Goal: Task Accomplishment & Management: Use online tool/utility

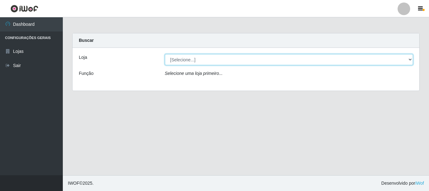
click at [411, 58] on select "[Selecione...] [GEOGRAPHIC_DATA] [GEOGRAPHIC_DATA]" at bounding box center [289, 59] width 248 height 11
select select "64"
click at [165, 54] on select "[Selecione...] [GEOGRAPHIC_DATA] [GEOGRAPHIC_DATA]" at bounding box center [289, 59] width 248 height 11
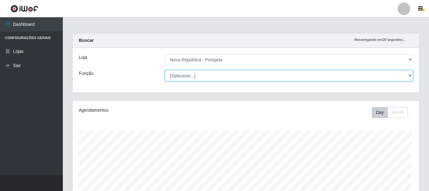
drag, startPoint x: 409, startPoint y: 75, endPoint x: 401, endPoint y: 78, distance: 7.9
click at [409, 75] on select "[Selecione...] Balconista Operador de Caixa Recepcionista Repositor" at bounding box center [289, 75] width 248 height 11
click at [164, 70] on select "[Selecione...] Balconista Operador de Caixa Recepcionista Repositor" at bounding box center [287, 75] width 247 height 11
drag, startPoint x: 407, startPoint y: 75, endPoint x: 402, endPoint y: 79, distance: 7.0
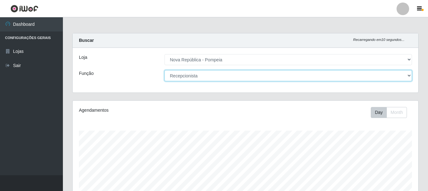
click at [407, 75] on select "[Selecione...] Balconista Operador de Caixa Recepcionista Repositor" at bounding box center [287, 75] width 247 height 11
select select "22"
click at [164, 70] on select "[Selecione...] Balconista Operador de Caixa Recepcionista Repositor" at bounding box center [287, 75] width 247 height 11
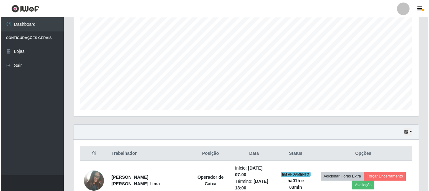
scroll to position [240, 0]
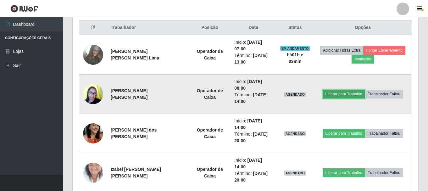
click at [335, 93] on button "Liberar para Trabalho" at bounding box center [343, 94] width 42 height 9
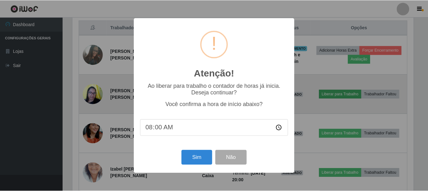
scroll to position [130, 342]
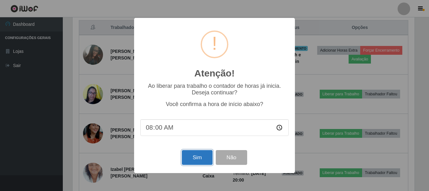
click at [187, 161] on button "Sim" at bounding box center [197, 157] width 30 height 15
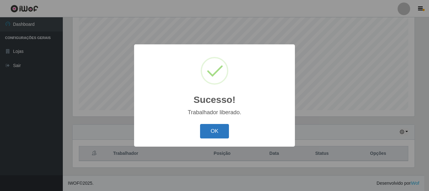
click at [222, 128] on button "OK" at bounding box center [214, 131] width 29 height 15
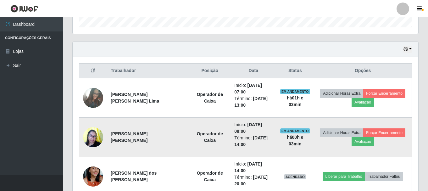
scroll to position [193, 0]
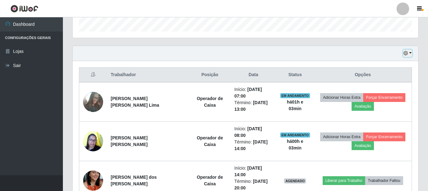
click at [409, 52] on button "button" at bounding box center [407, 53] width 9 height 7
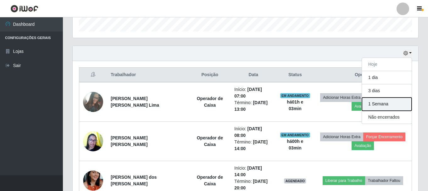
click at [374, 105] on button "1 Semana" at bounding box center [387, 103] width 50 height 13
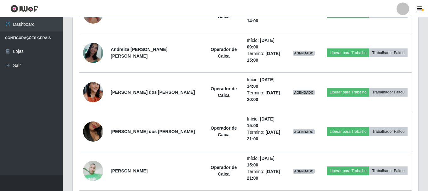
scroll to position [633, 0]
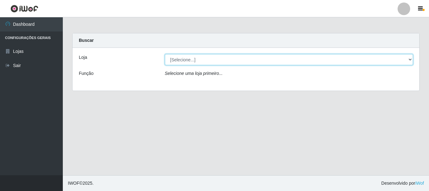
drag, startPoint x: 200, startPoint y: 55, endPoint x: 200, endPoint y: 60, distance: 5.0
click at [200, 55] on select "[Selecione...] [GEOGRAPHIC_DATA] [GEOGRAPHIC_DATA]" at bounding box center [289, 59] width 248 height 11
select select "64"
click at [165, 54] on select "[Selecione...] [GEOGRAPHIC_DATA] [GEOGRAPHIC_DATA]" at bounding box center [289, 59] width 248 height 11
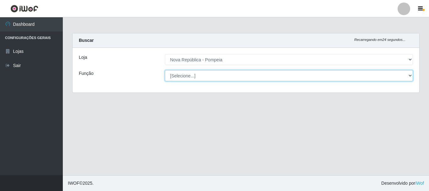
click at [206, 74] on select "[Selecione...] Balconista Operador de Caixa Recepcionista Repositor" at bounding box center [289, 75] width 248 height 11
select select "22"
click at [165, 70] on select "[Selecione...] Balconista Operador de Caixa Recepcionista Repositor" at bounding box center [289, 75] width 248 height 11
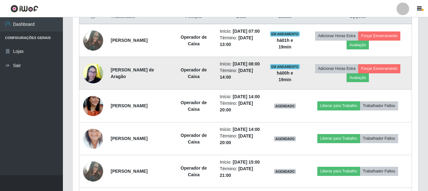
scroll to position [225, 0]
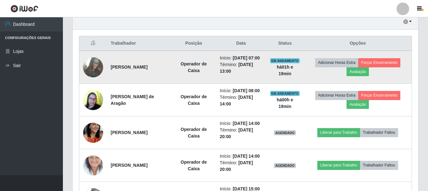
drag, startPoint x: 110, startPoint y: 66, endPoint x: 162, endPoint y: 75, distance: 52.5
click at [162, 75] on td "[PERSON_NAME] [PERSON_NAME] Lima" at bounding box center [139, 67] width 64 height 33
copy strong "[PERSON_NAME] [PERSON_NAME] Lima"
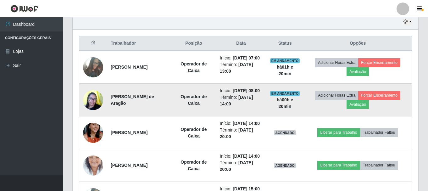
drag, startPoint x: 111, startPoint y: 105, endPoint x: 167, endPoint y: 113, distance: 57.4
click at [167, 113] on td "[PERSON_NAME] [PERSON_NAME]" at bounding box center [139, 100] width 64 height 33
copy strong "[PERSON_NAME] [PERSON_NAME]"
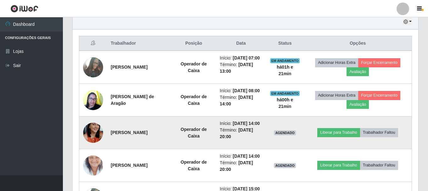
drag, startPoint x: 109, startPoint y: 144, endPoint x: 155, endPoint y: 155, distance: 46.7
click at [155, 149] on td "[PERSON_NAME] dos [PERSON_NAME]" at bounding box center [139, 132] width 64 height 33
copy strong "[PERSON_NAME] dos [PERSON_NAME]"
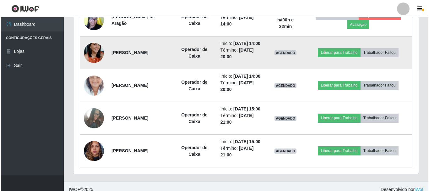
scroll to position [350, 0]
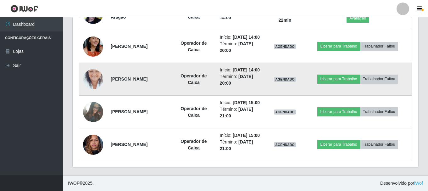
drag, startPoint x: 109, startPoint y: 64, endPoint x: 174, endPoint y: 63, distance: 64.4
click at [171, 63] on td "Izabel [PERSON_NAME] [PERSON_NAME]" at bounding box center [139, 79] width 64 height 33
copy strong "Izabel [PERSON_NAME] [PERSON_NAME]"
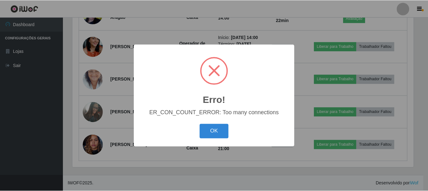
scroll to position [130, 342]
click at [213, 132] on button "OK" at bounding box center [214, 131] width 29 height 15
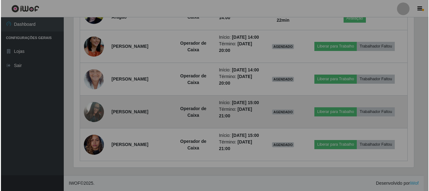
scroll to position [130, 345]
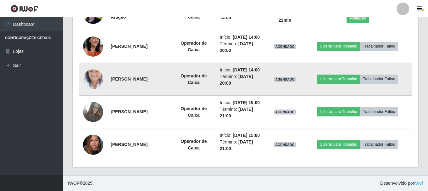
copy strong "Izabel [PERSON_NAME] [PERSON_NAME]"
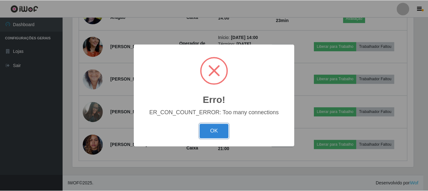
scroll to position [130, 342]
click at [215, 128] on button "OK" at bounding box center [214, 131] width 29 height 15
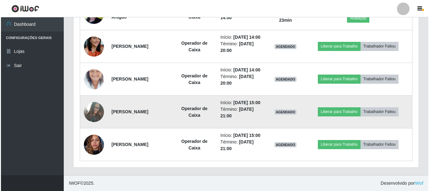
scroll to position [130, 345]
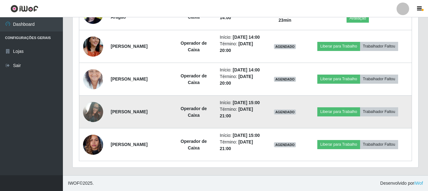
drag, startPoint x: 109, startPoint y: 99, endPoint x: 155, endPoint y: 106, distance: 46.7
click at [155, 106] on td "[PERSON_NAME] [PERSON_NAME] Lima" at bounding box center [139, 111] width 64 height 33
copy strong "[PERSON_NAME] [PERSON_NAME] Lima"
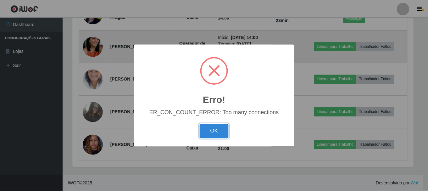
scroll to position [130, 342]
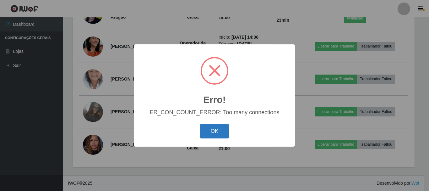
click at [208, 133] on button "OK" at bounding box center [214, 131] width 29 height 15
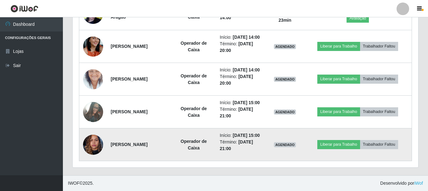
scroll to position [130, 345]
drag, startPoint x: 109, startPoint y: 143, endPoint x: 168, endPoint y: 149, distance: 59.7
click at [168, 149] on td "[PERSON_NAME] [PERSON_NAME]" at bounding box center [139, 144] width 64 height 33
copy strong "[PERSON_NAME] [PERSON_NAME]"
